Goal: Check status: Check status

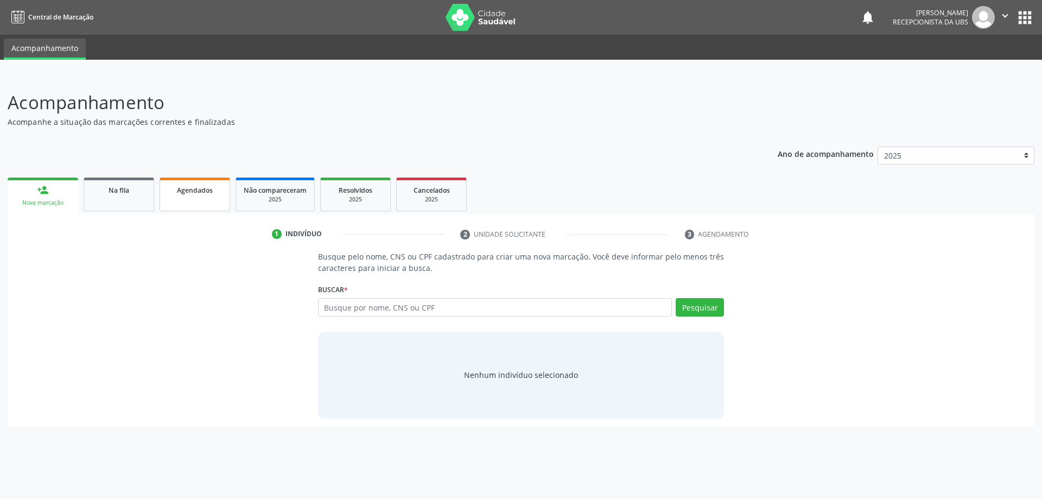
click at [178, 193] on span "Agendados" at bounding box center [195, 190] width 36 height 9
select select "9"
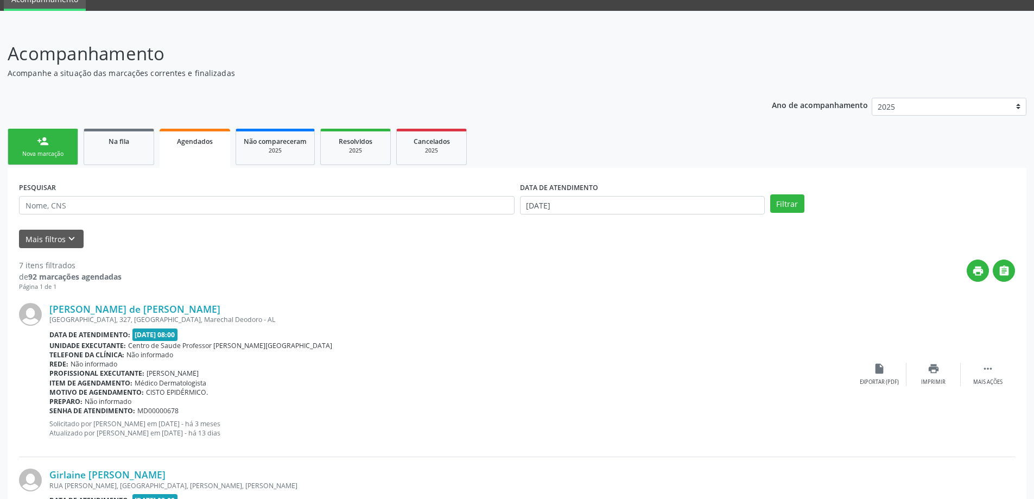
scroll to position [109, 0]
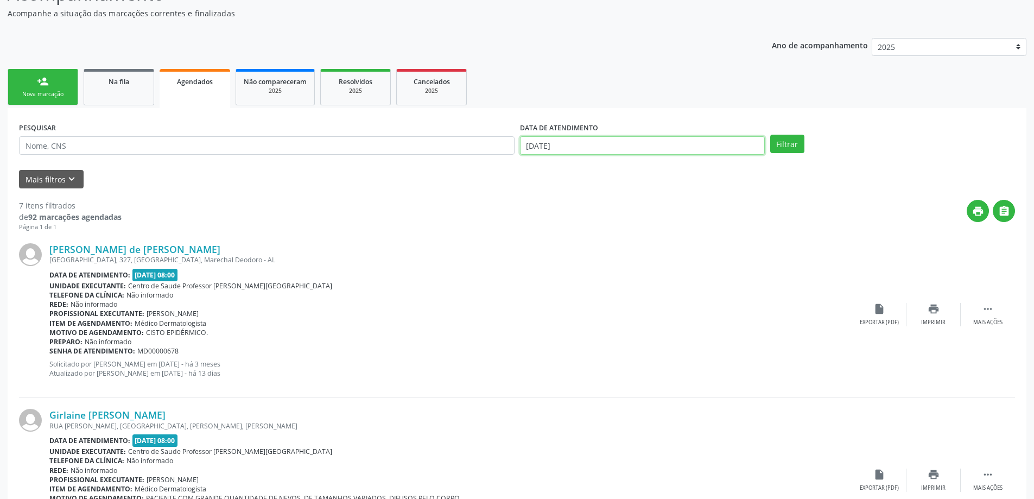
click at [583, 148] on input "[DATE]" at bounding box center [642, 145] width 245 height 18
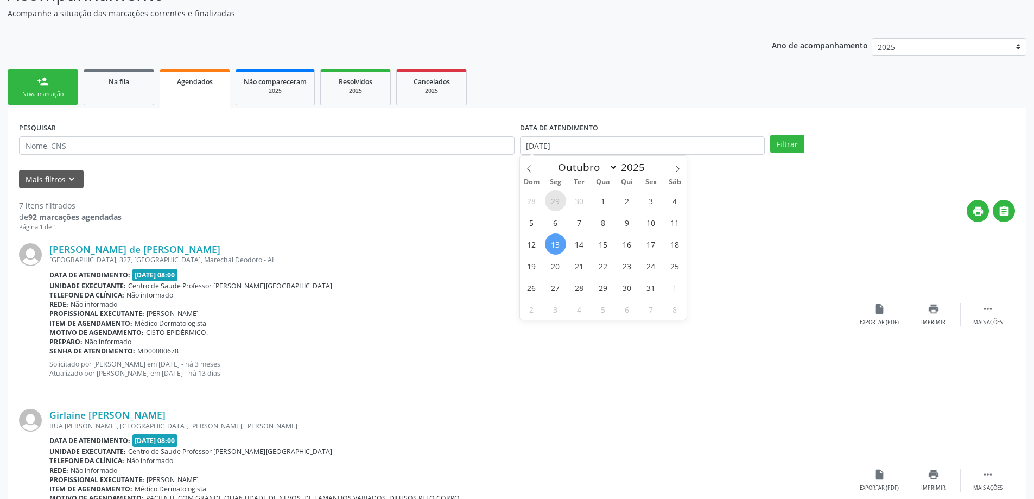
click at [561, 194] on span "29" at bounding box center [555, 200] width 21 height 21
type input "[DATE]"
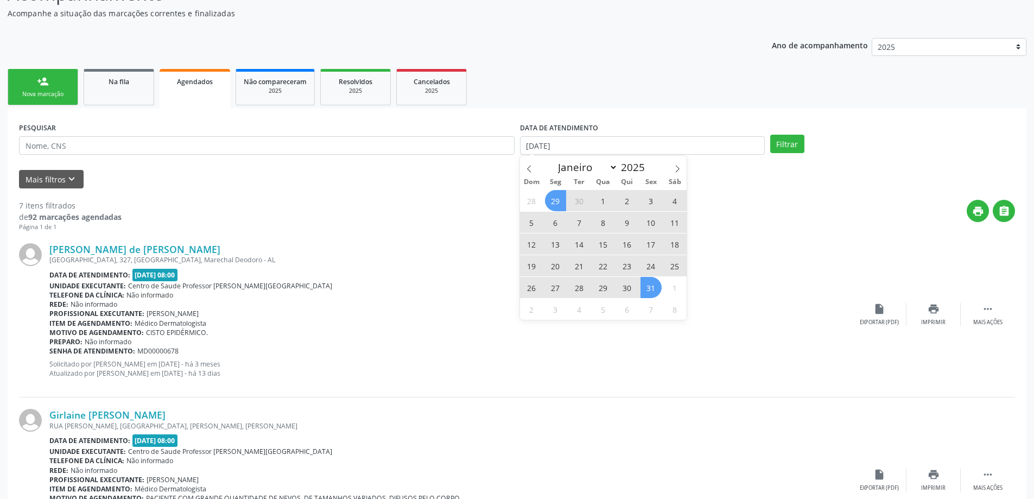
click at [648, 293] on span "31" at bounding box center [651, 287] width 21 height 21
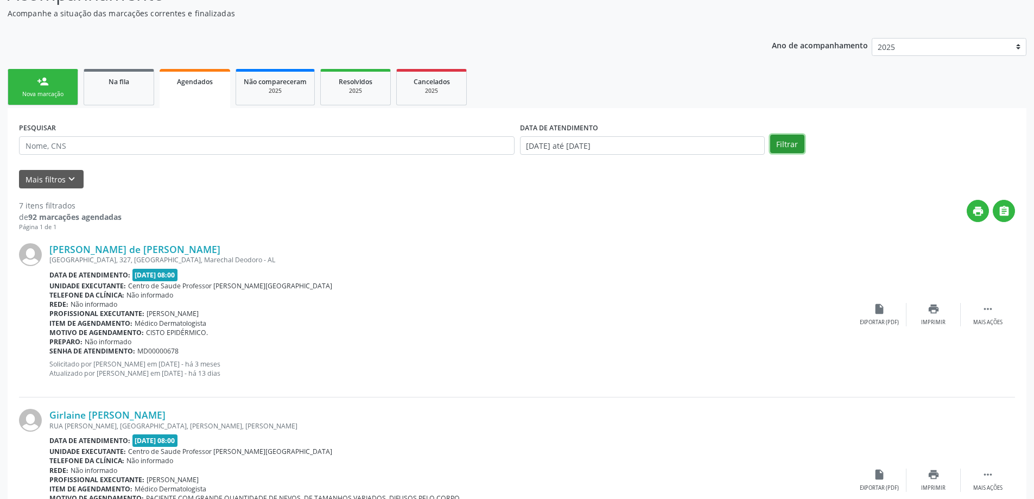
click at [795, 141] on button "Filtrar" at bounding box center [787, 144] width 34 height 18
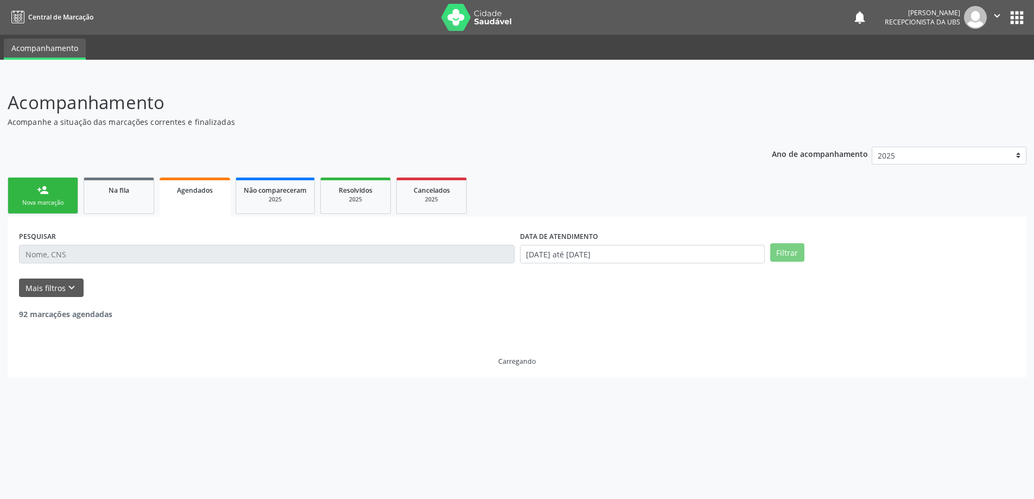
scroll to position [0, 0]
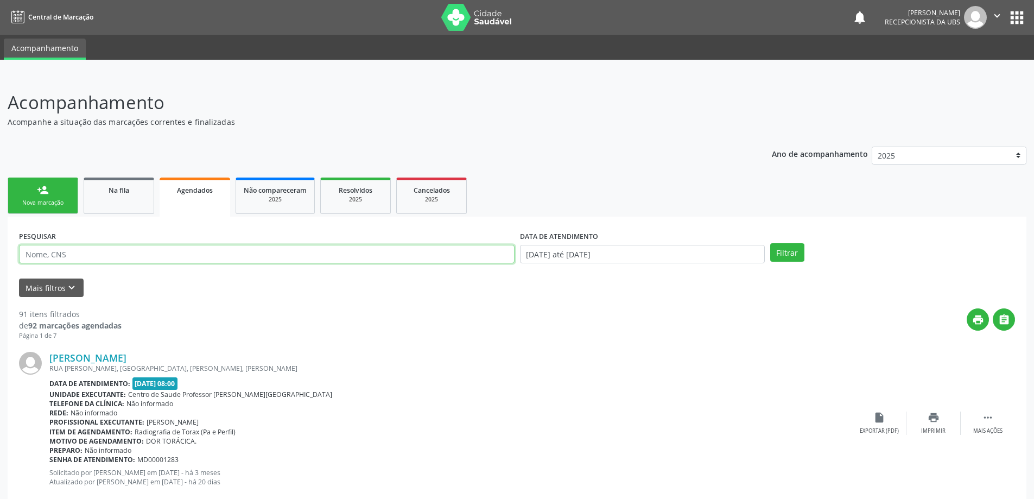
click at [342, 246] on input "text" at bounding box center [267, 254] width 496 height 18
type input "[PERSON_NAME]"
click at [770, 243] on button "Filtrar" at bounding box center [787, 252] width 34 height 18
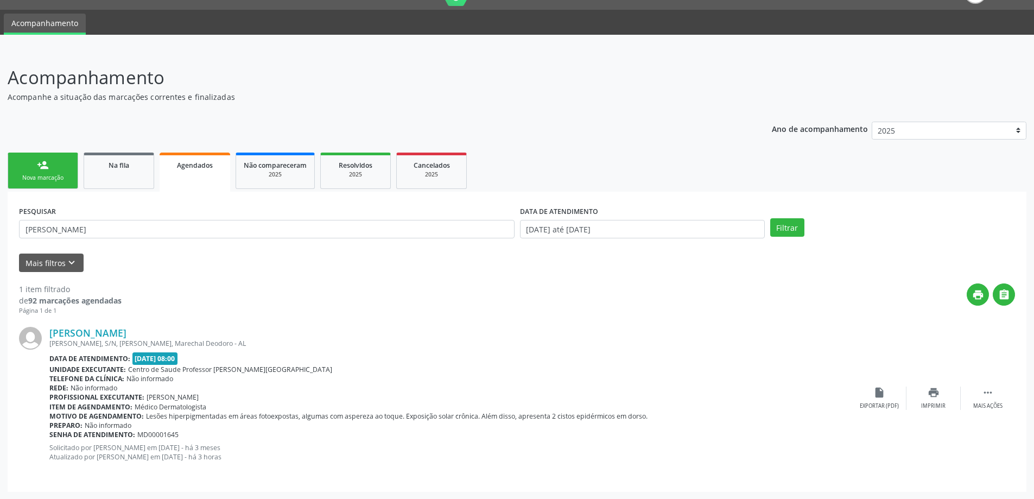
scroll to position [26, 0]
click at [944, 397] on div "print Imprimir" at bounding box center [934, 397] width 54 height 23
click at [111, 156] on link "Na fila" at bounding box center [119, 170] width 71 height 36
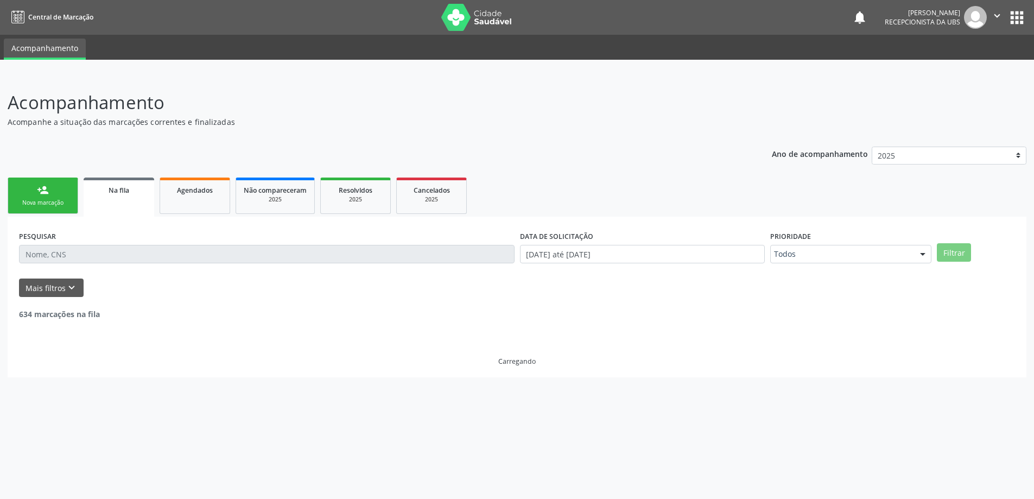
scroll to position [0, 0]
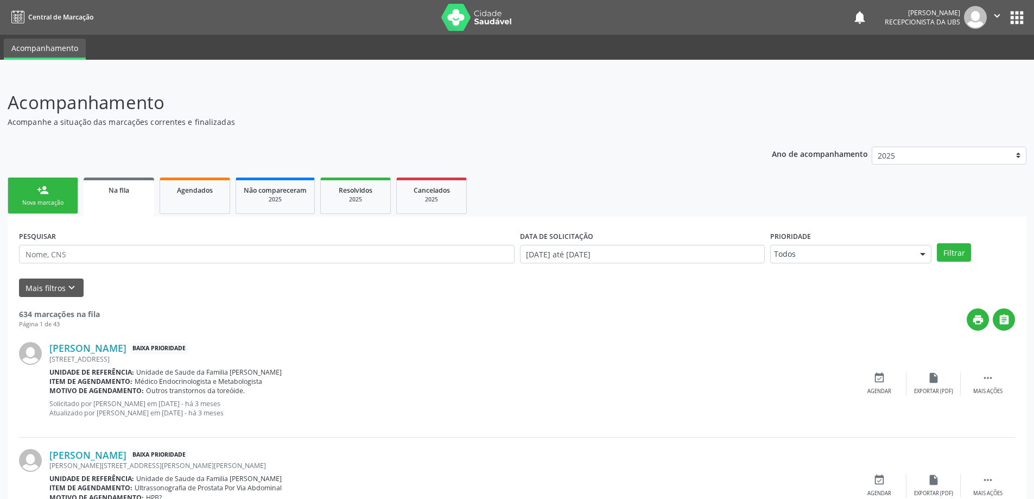
click at [205, 176] on ul "person_add Nova marcação Na fila Agendados Não compareceram 2025 Resolvidos 202…" at bounding box center [517, 196] width 1019 height 42
click at [205, 185] on div "Agendados" at bounding box center [195, 189] width 54 height 11
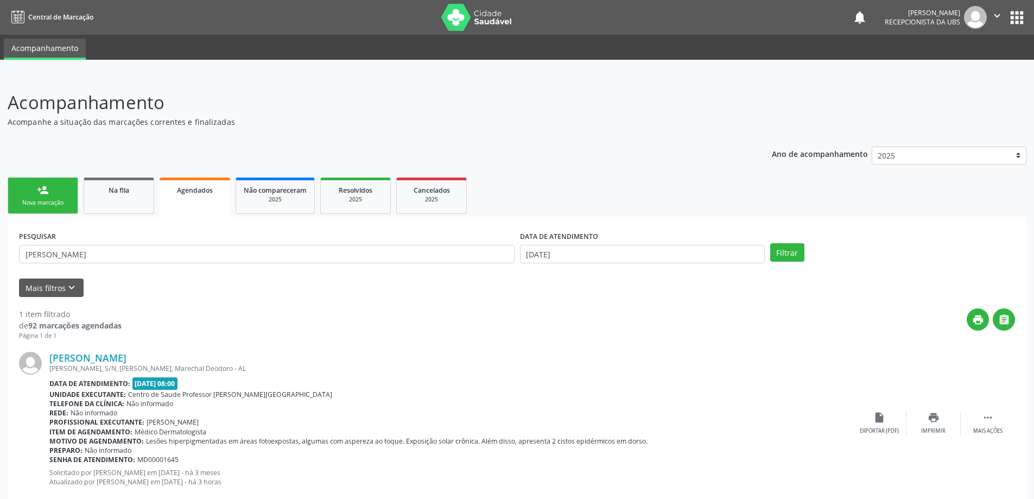
click at [214, 244] on div "PESQUISAR [PERSON_NAME]" at bounding box center [266, 249] width 501 height 42
click at [218, 244] on div "PESQUISAR [PERSON_NAME]" at bounding box center [266, 249] width 501 height 42
drag, startPoint x: 218, startPoint y: 244, endPoint x: 219, endPoint y: 253, distance: 8.7
click at [219, 251] on div "PESQUISAR [PERSON_NAME]" at bounding box center [266, 249] width 501 height 42
click at [219, 253] on input "[PERSON_NAME]" at bounding box center [267, 254] width 496 height 18
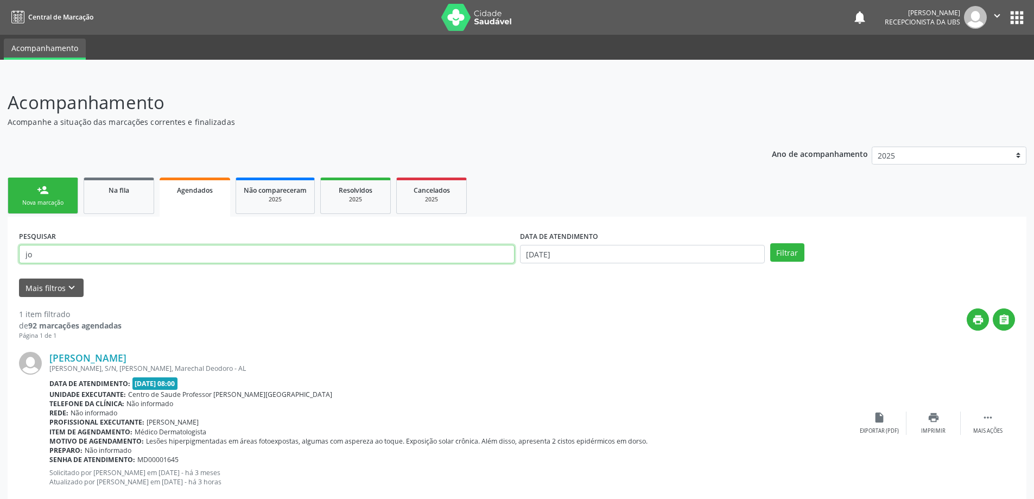
type input "j"
